Goal: Contribute content: Add original content to the website for others to see

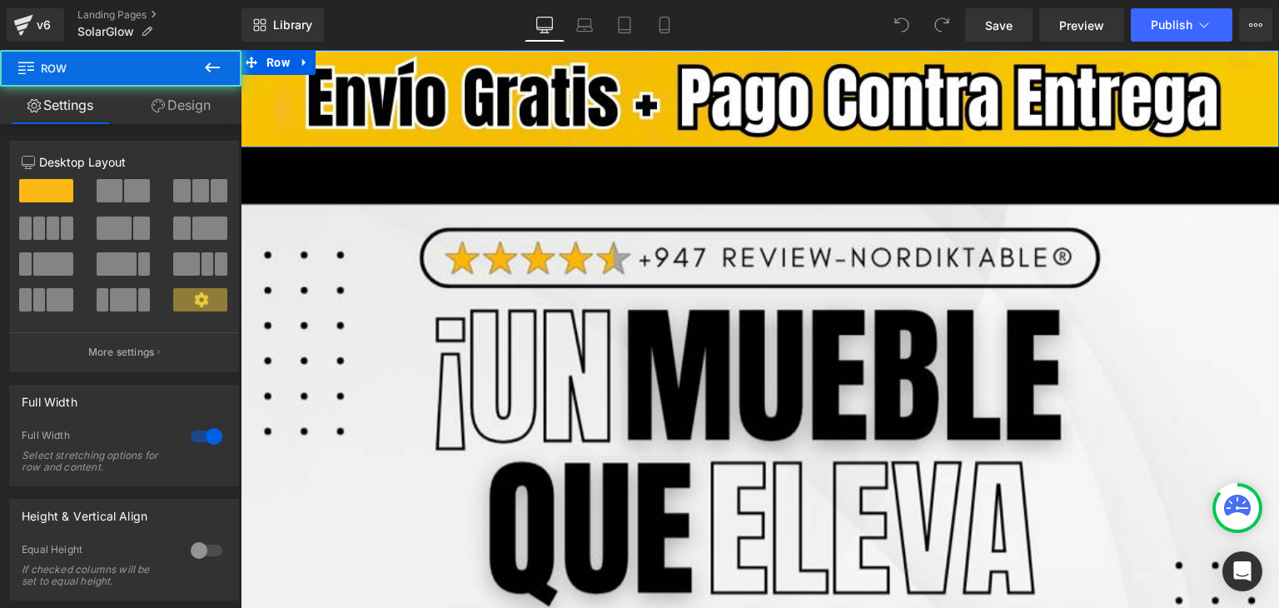
drag, startPoint x: 697, startPoint y: 51, endPoint x: 711, endPoint y: 22, distance: 31.7
click at [711, 50] on html "Image Row Row Image Add To Cart (P) Cart Button Product Image Row Image Descubr…" at bounding box center [760, 329] width 1038 height 558
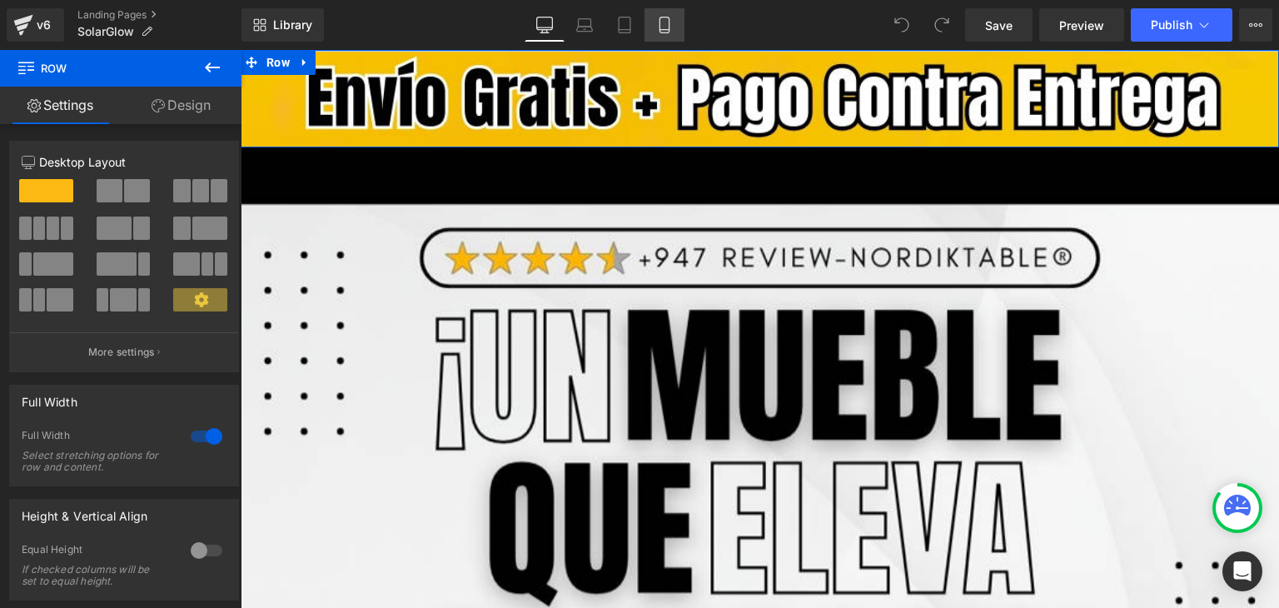
click at [660, 18] on icon at bounding box center [664, 25] width 9 height 16
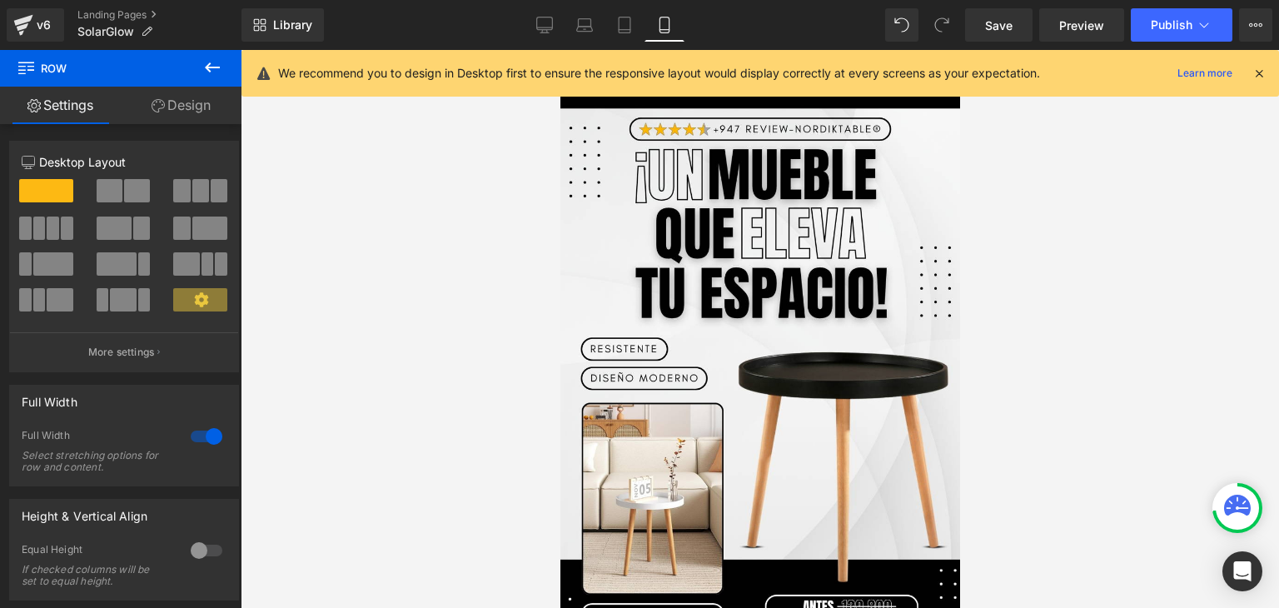
click at [1260, 71] on icon at bounding box center [1259, 73] width 15 height 15
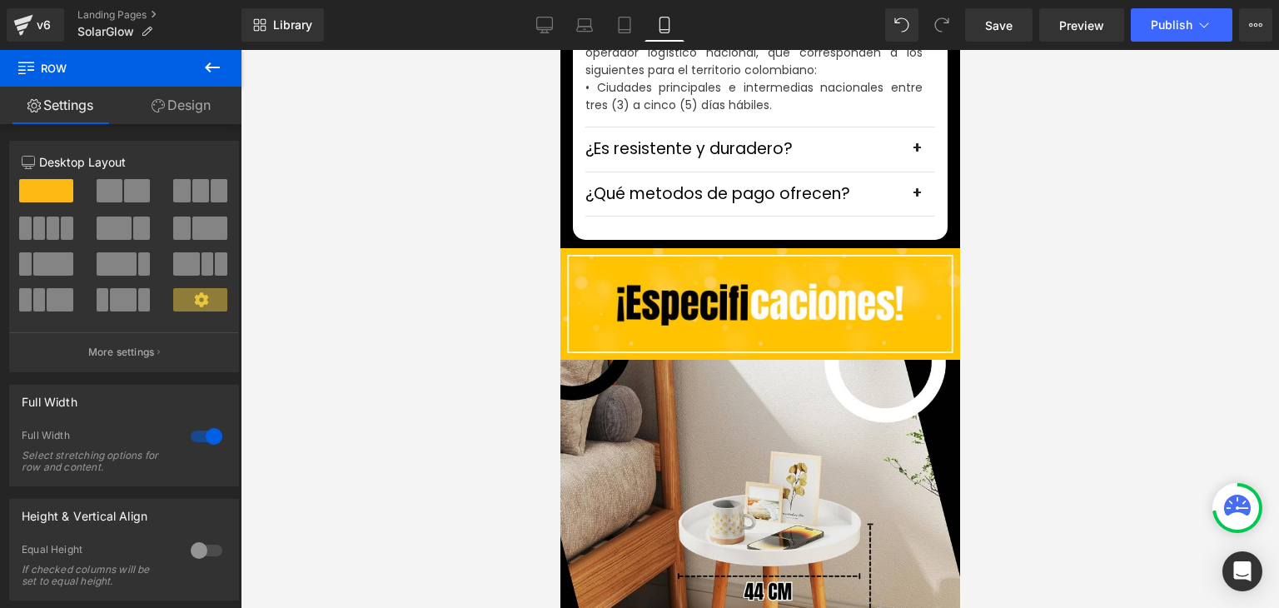
scroll to position [5496, 0]
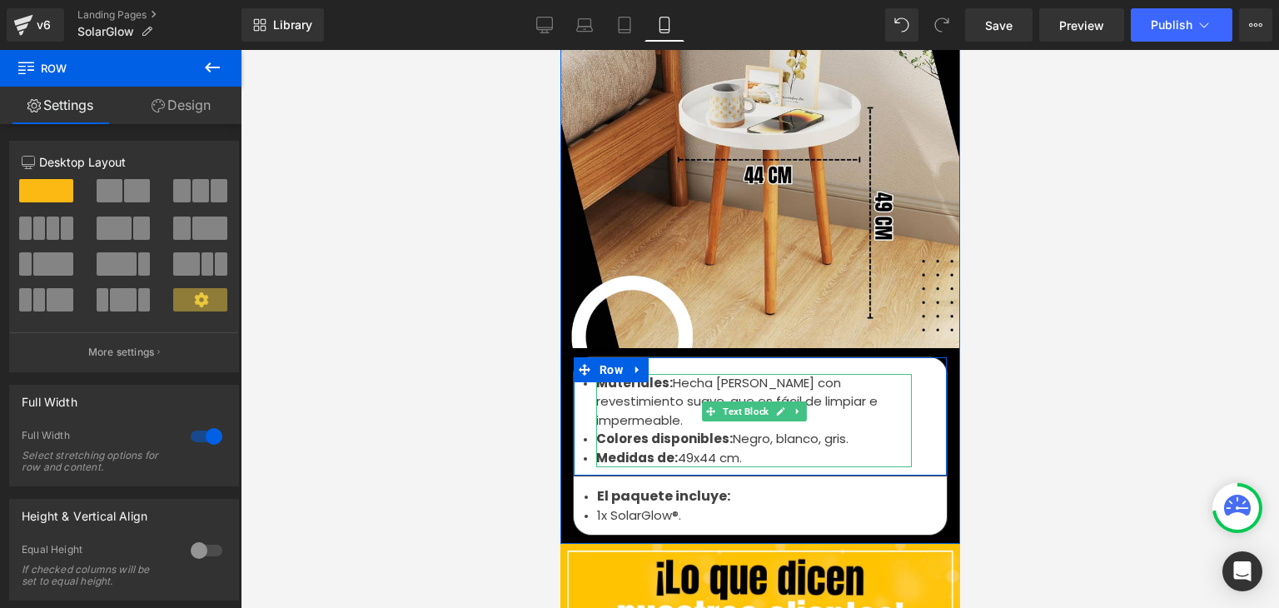
drag, startPoint x: 660, startPoint y: 389, endPoint x: 655, endPoint y: 398, distance: 10.4
click at [660, 430] on font "Colores disponibles:" at bounding box center [663, 438] width 137 height 17
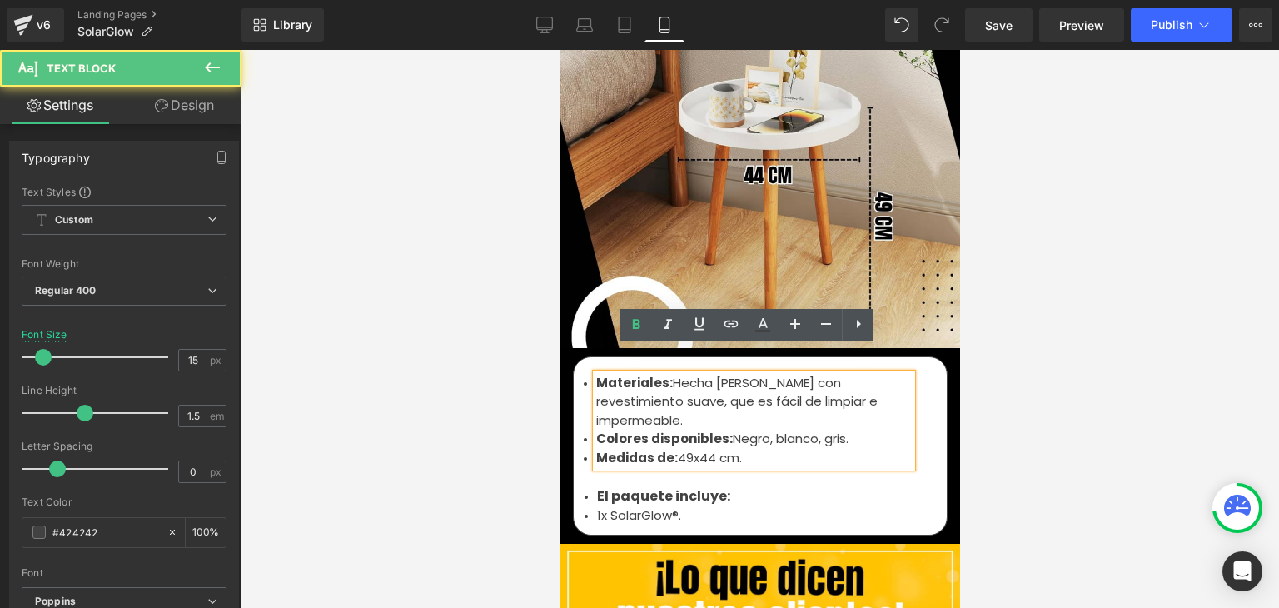
click at [680, 430] on font "Colores disponibles:" at bounding box center [663, 438] width 137 height 17
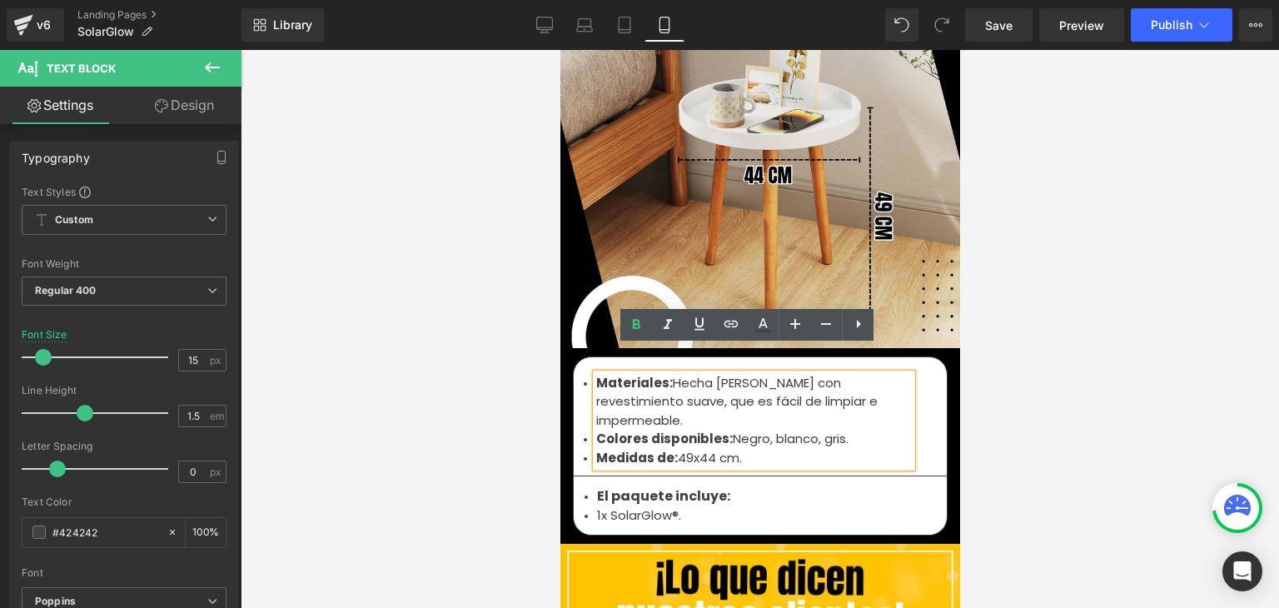
drag, startPoint x: 739, startPoint y: 414, endPoint x: 594, endPoint y: 406, distance: 145.1
click at [595, 449] on li "Medidas de: 49x44 cm." at bounding box center [753, 458] width 316 height 19
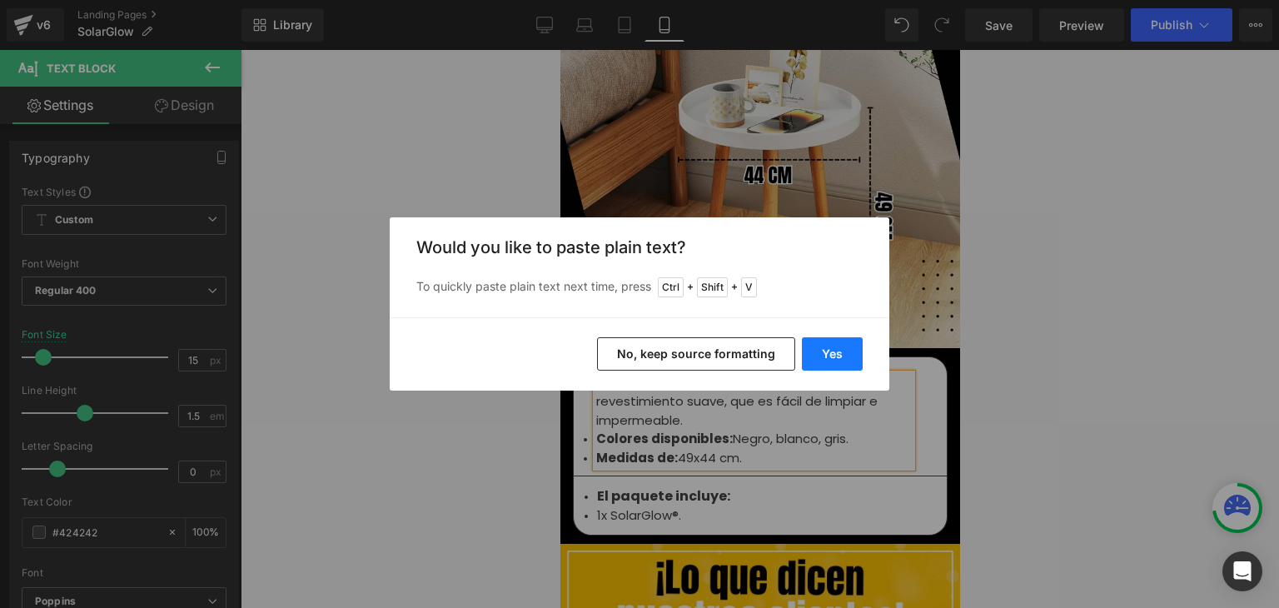
drag, startPoint x: 819, startPoint y: 351, endPoint x: 227, endPoint y: 301, distance: 594.2
click at [819, 351] on button "Yes" at bounding box center [832, 353] width 61 height 33
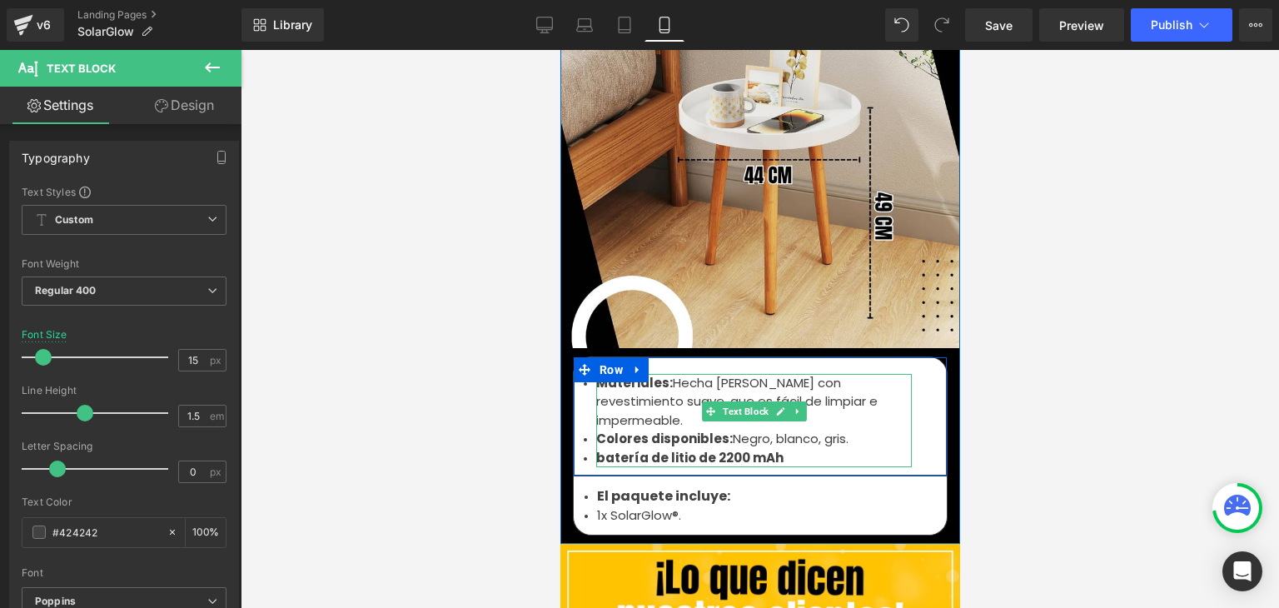
click at [700, 449] on b "batería de litio de 2200 mAh" at bounding box center [688, 457] width 187 height 17
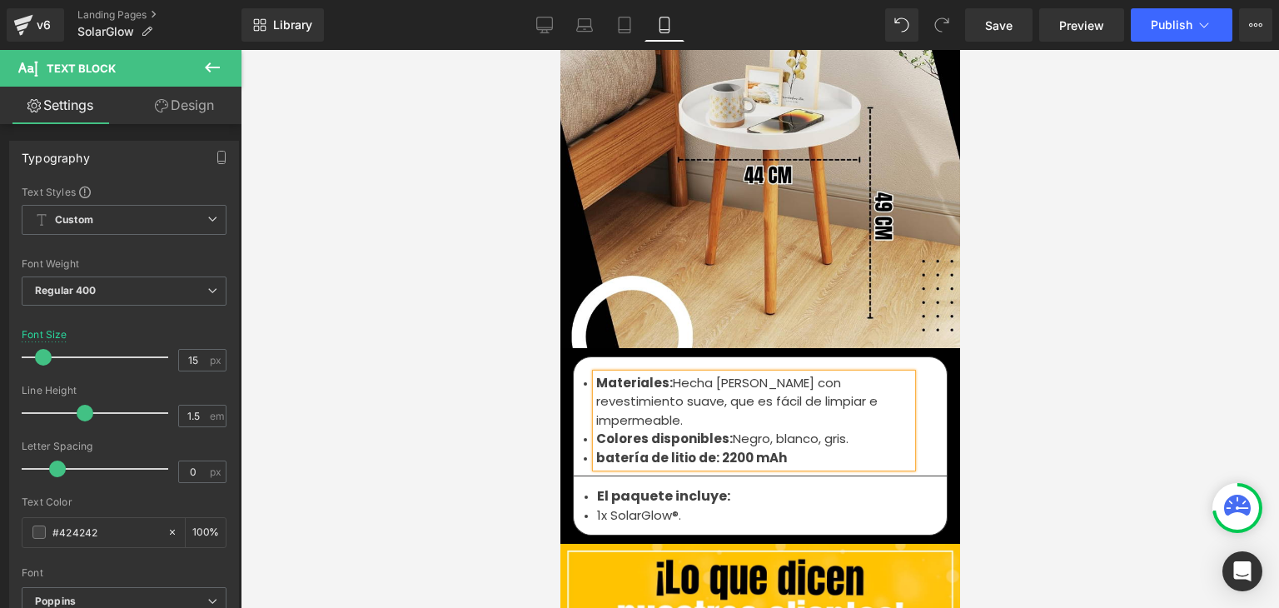
drag, startPoint x: 796, startPoint y: 418, endPoint x: 794, endPoint y: 409, distance: 9.5
click at [796, 449] on li "batería de litio de: 2200 mAh" at bounding box center [753, 458] width 316 height 19
drag, startPoint x: 779, startPoint y: 414, endPoint x: 706, endPoint y: 416, distance: 73.3
click at [706, 449] on li "batería de litio de: 2200 mAh." at bounding box center [753, 458] width 316 height 19
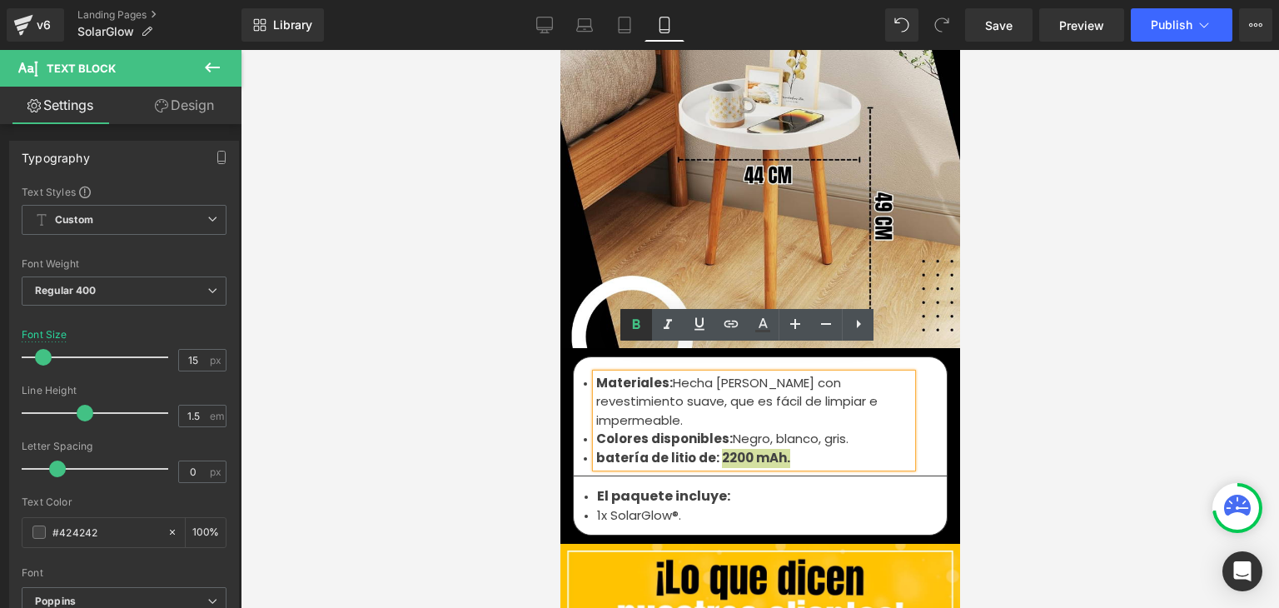
click at [642, 325] on icon at bounding box center [636, 325] width 20 height 20
click at [597, 449] on strong "batería de litio de:" at bounding box center [656, 457] width 123 height 17
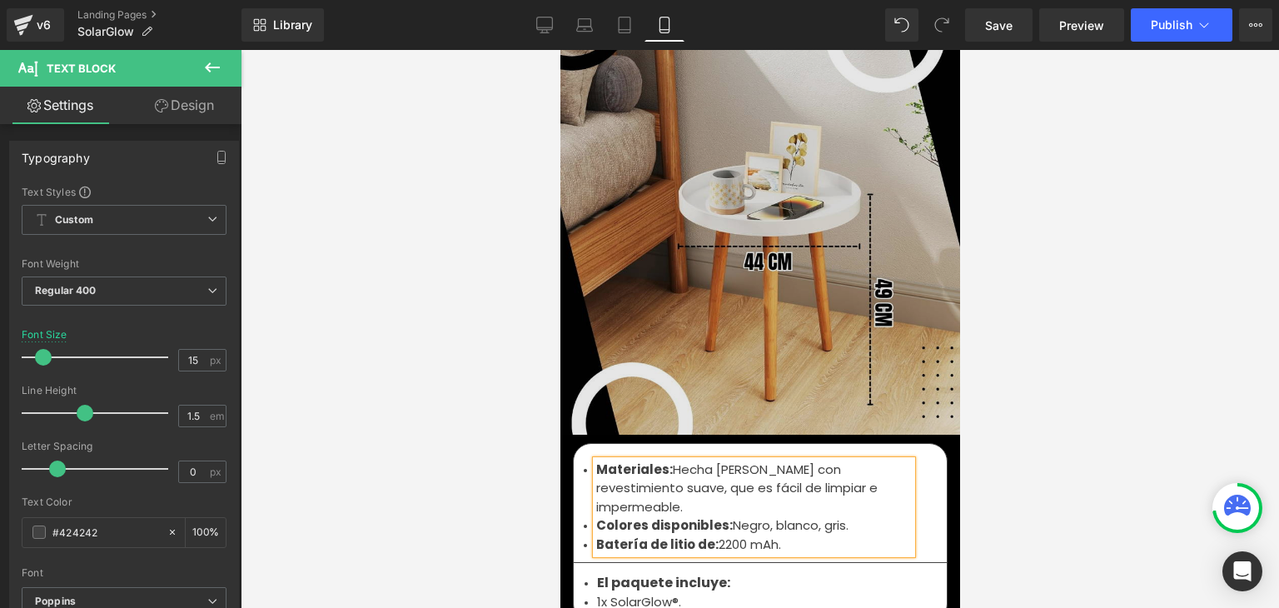
scroll to position [5413, 0]
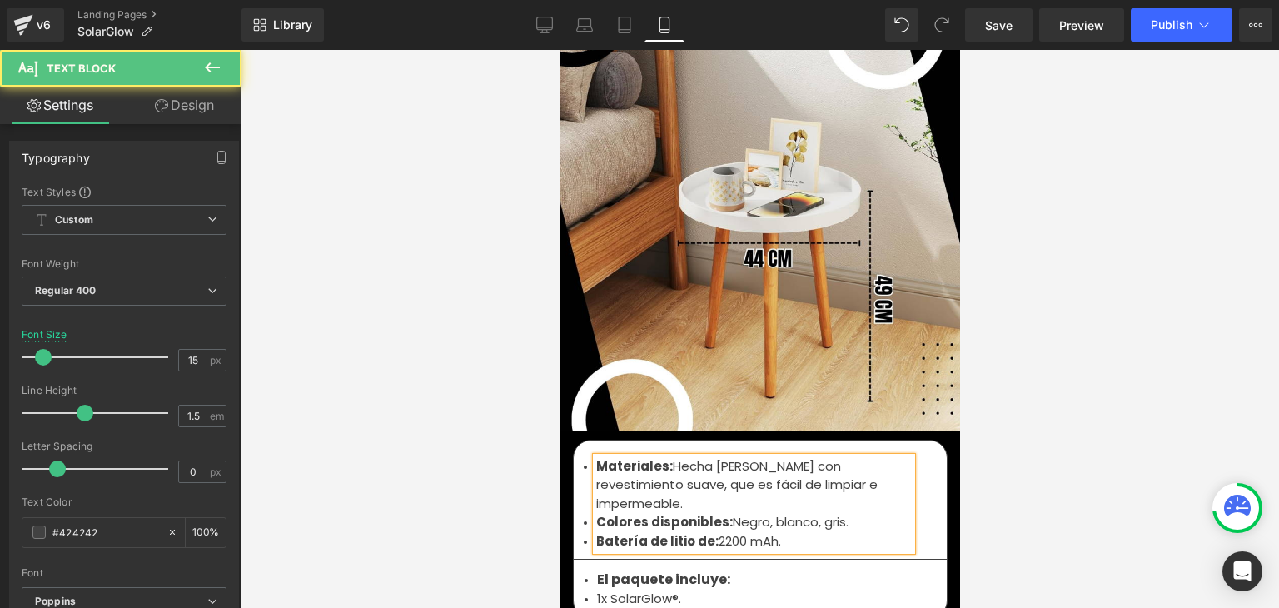
click at [694, 457] on font "Hecha [PERSON_NAME] con revestimiento suave, que es fácil de limpiar e impermea…" at bounding box center [735, 484] width 281 height 55
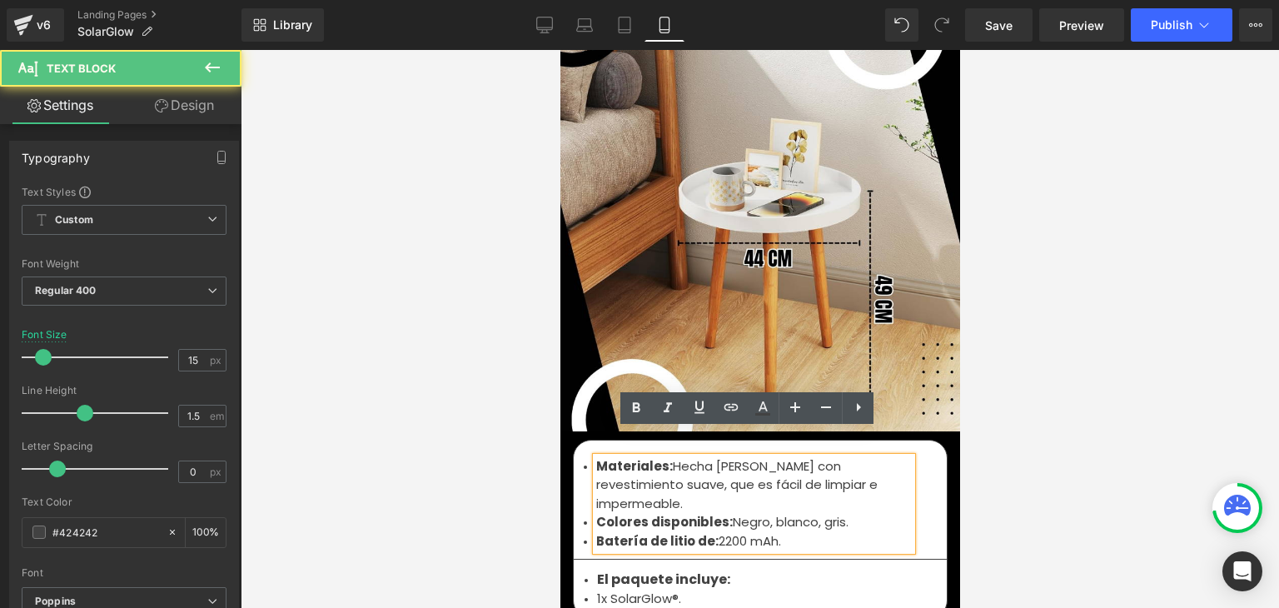
click at [747, 457] on font "Hecha [PERSON_NAME] con revestimiento suave, que es fácil de limpiar e impermea…" at bounding box center [735, 484] width 281 height 55
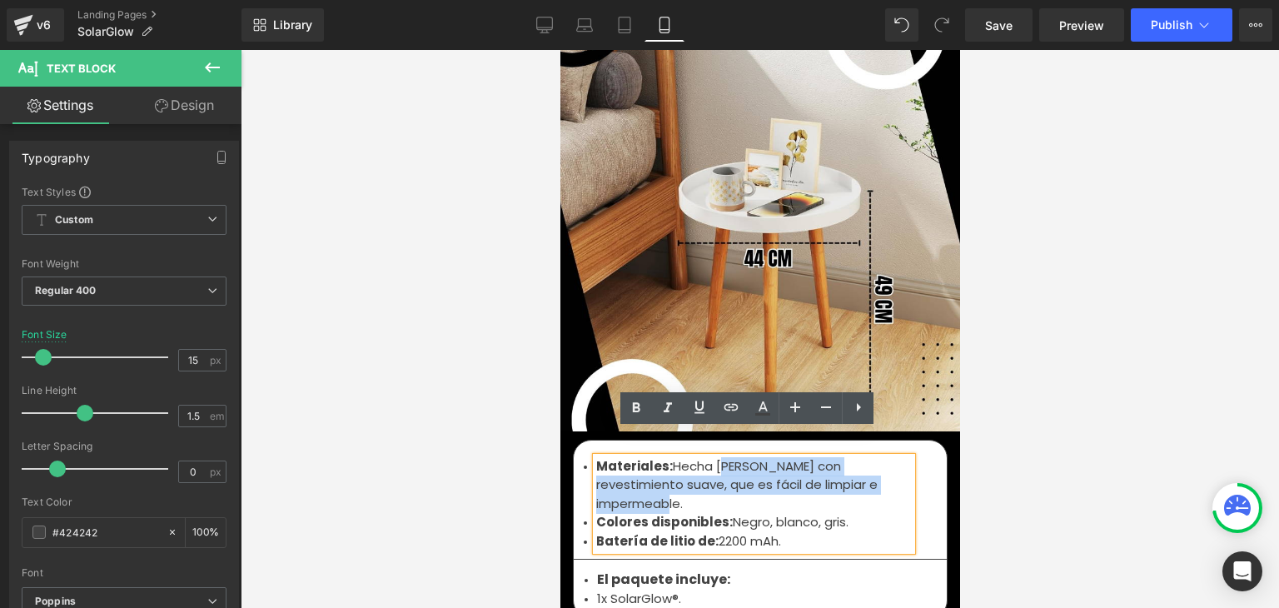
drag, startPoint x: 874, startPoint y: 459, endPoint x: 711, endPoint y: 438, distance: 163.7
click at [711, 457] on li "Materiales: Hecha [PERSON_NAME] con revestimiento suave, que es fácil de limpia…" at bounding box center [753, 485] width 316 height 57
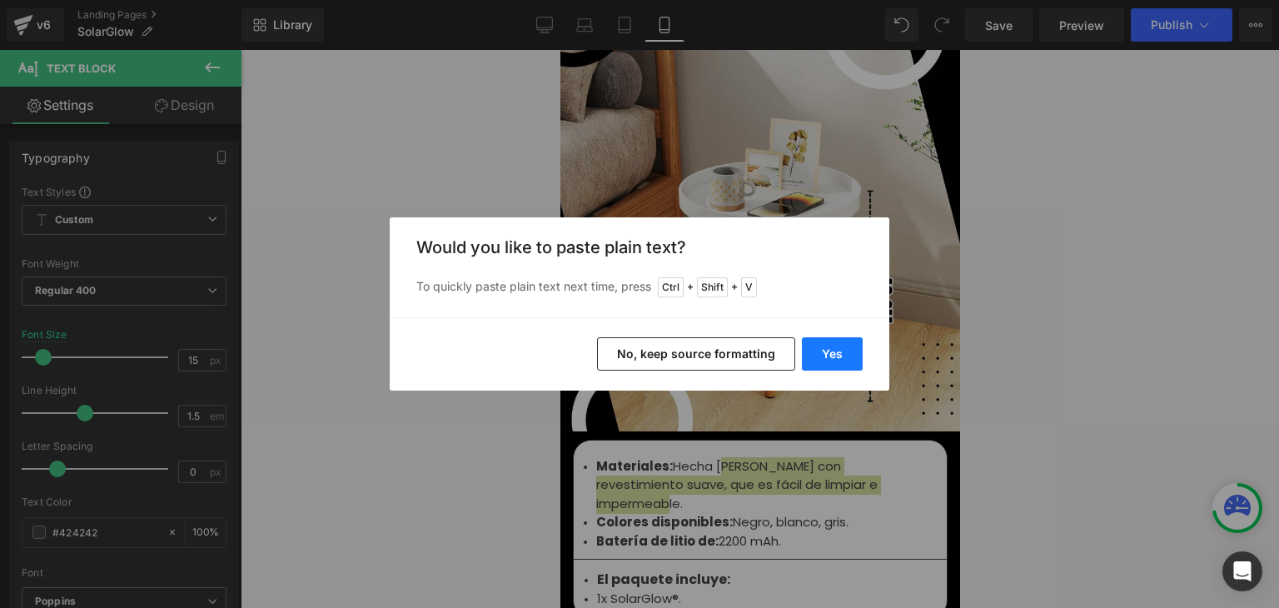
click at [842, 361] on button "Yes" at bounding box center [832, 353] width 61 height 33
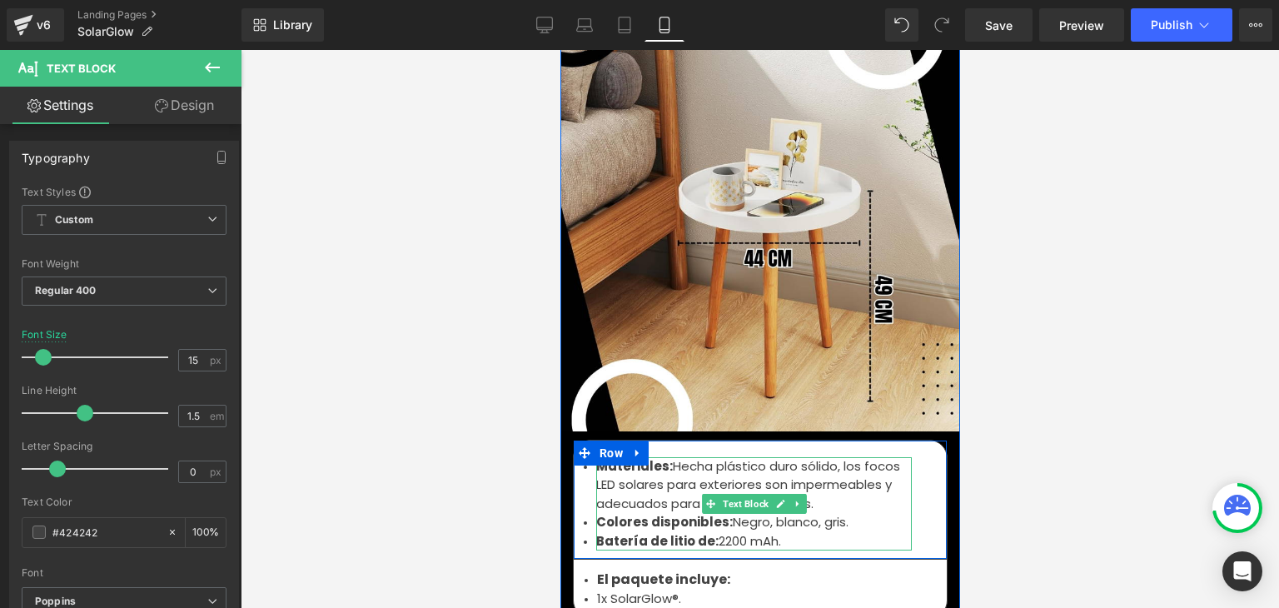
click at [707, 457] on font "Hecha plástico duro sólido, los focos LED solares para exteriores son impermeab…" at bounding box center [747, 484] width 304 height 55
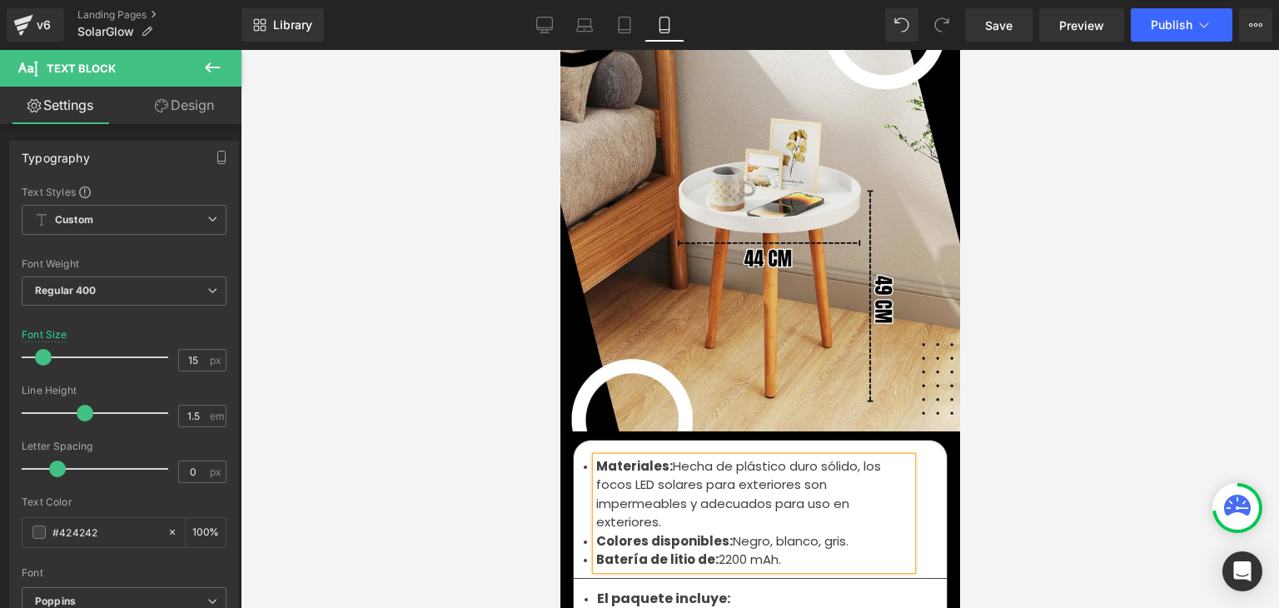
click at [654, 497] on li "Materiales: Hecha de plástico duro sólido, los focos LED solares para exteriore…" at bounding box center [753, 494] width 316 height 75
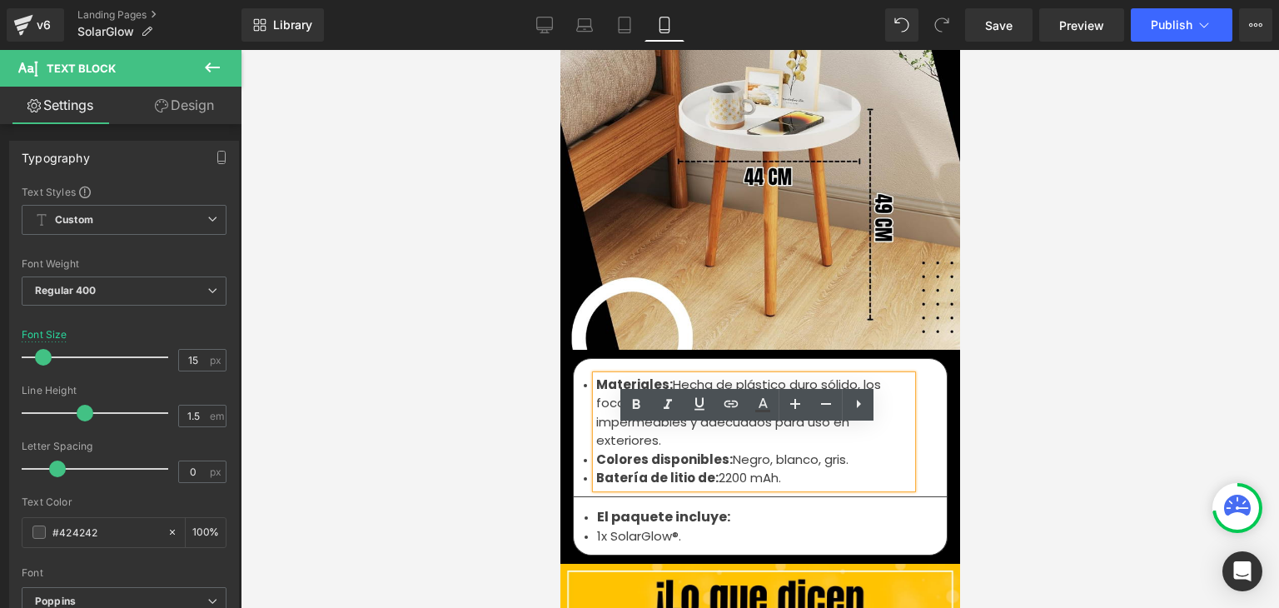
scroll to position [5496, 0]
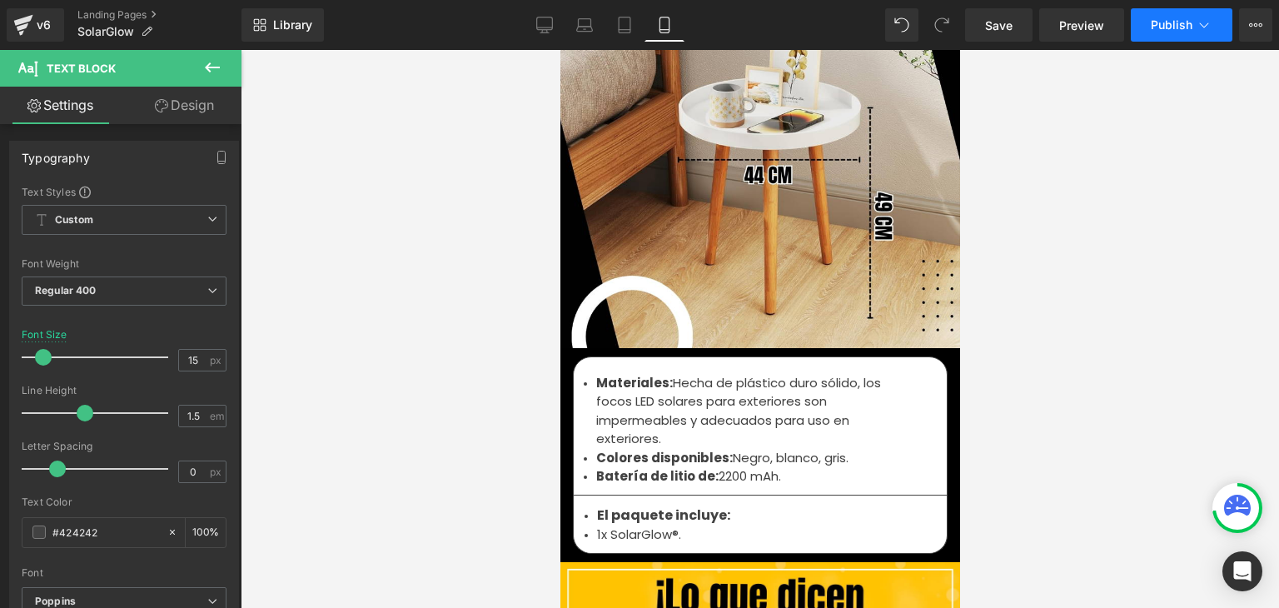
click at [1178, 37] on button "Publish" at bounding box center [1182, 24] width 102 height 33
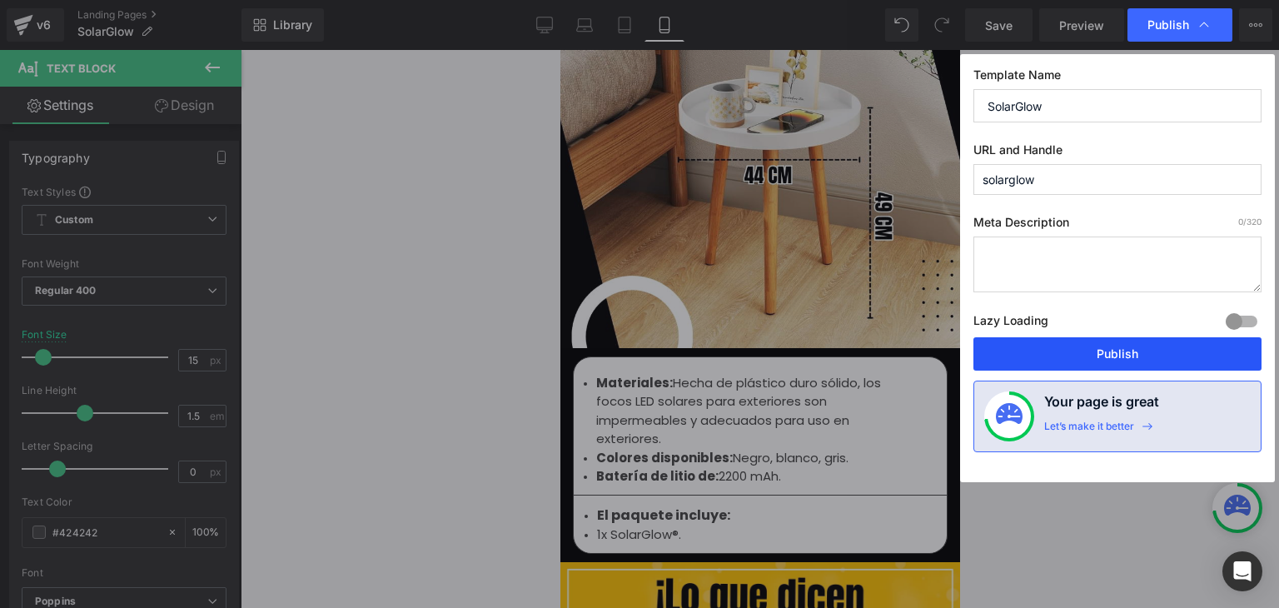
click at [1124, 354] on button "Publish" at bounding box center [1118, 353] width 288 height 33
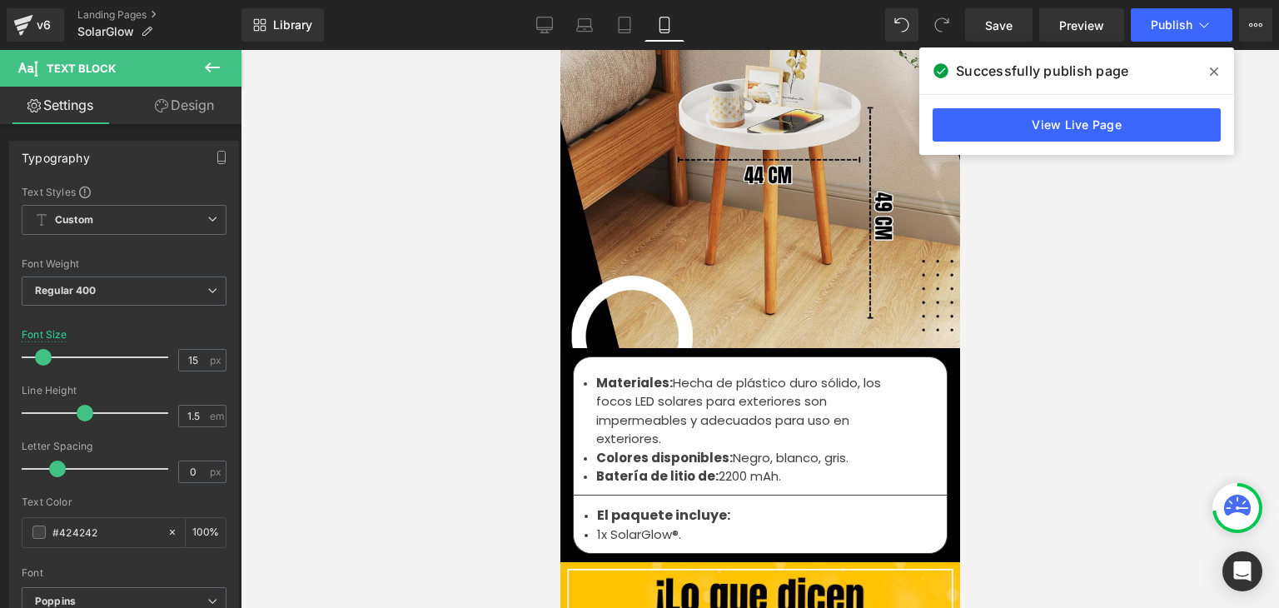
click at [1210, 75] on icon at bounding box center [1214, 71] width 8 height 13
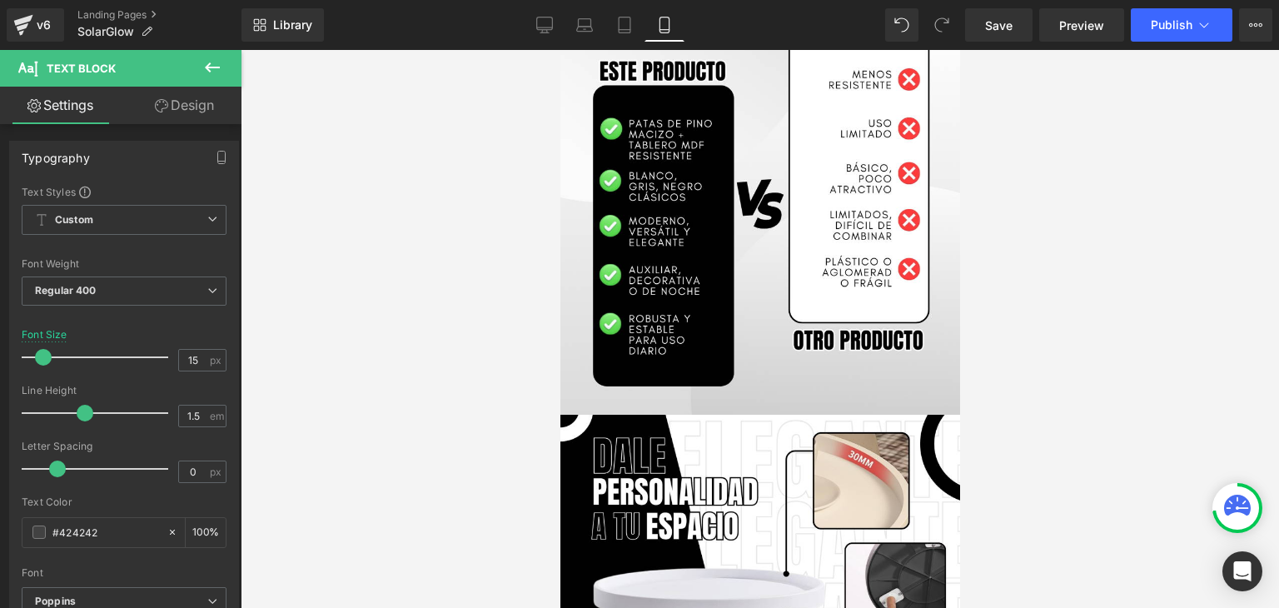
scroll to position [1999, 0]
